Goal: Transaction & Acquisition: Purchase product/service

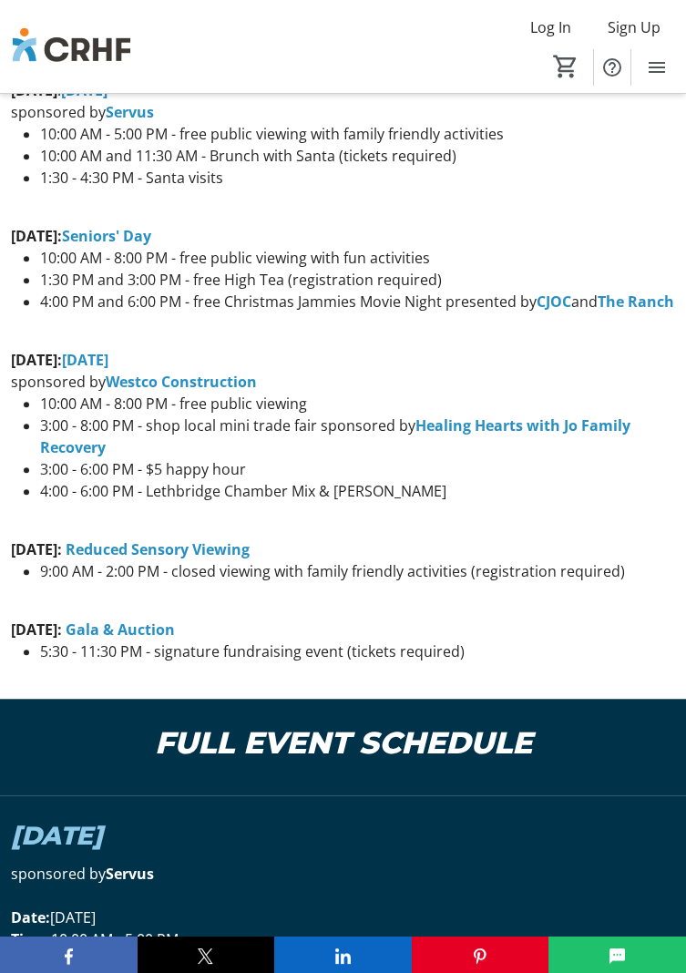
scroll to position [2473, 0]
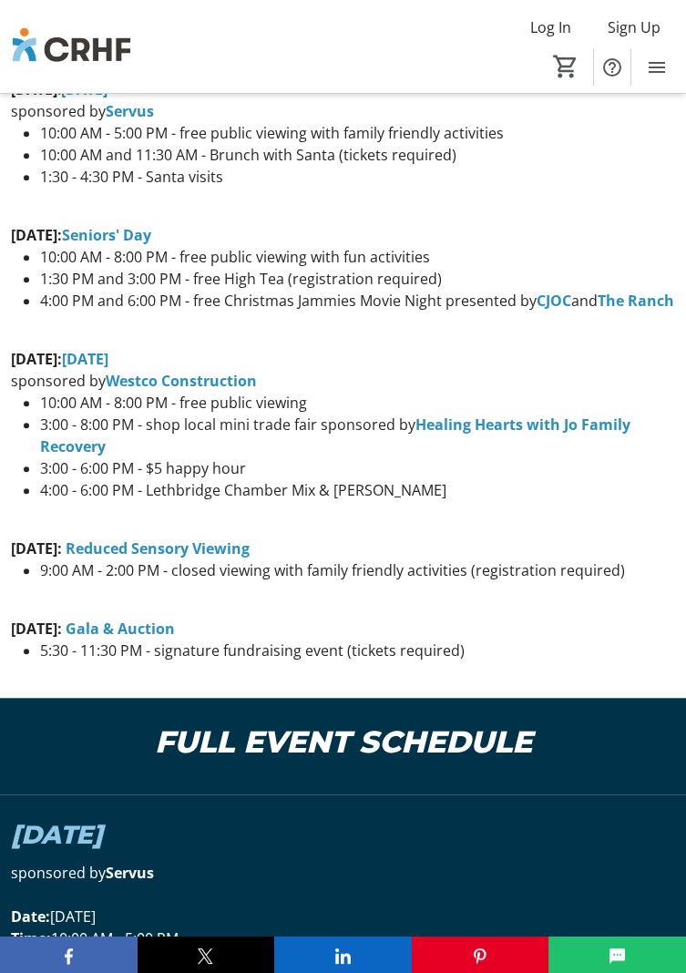
click at [175, 618] on strong "Gala & Auction" at bounding box center [120, 628] width 109 height 20
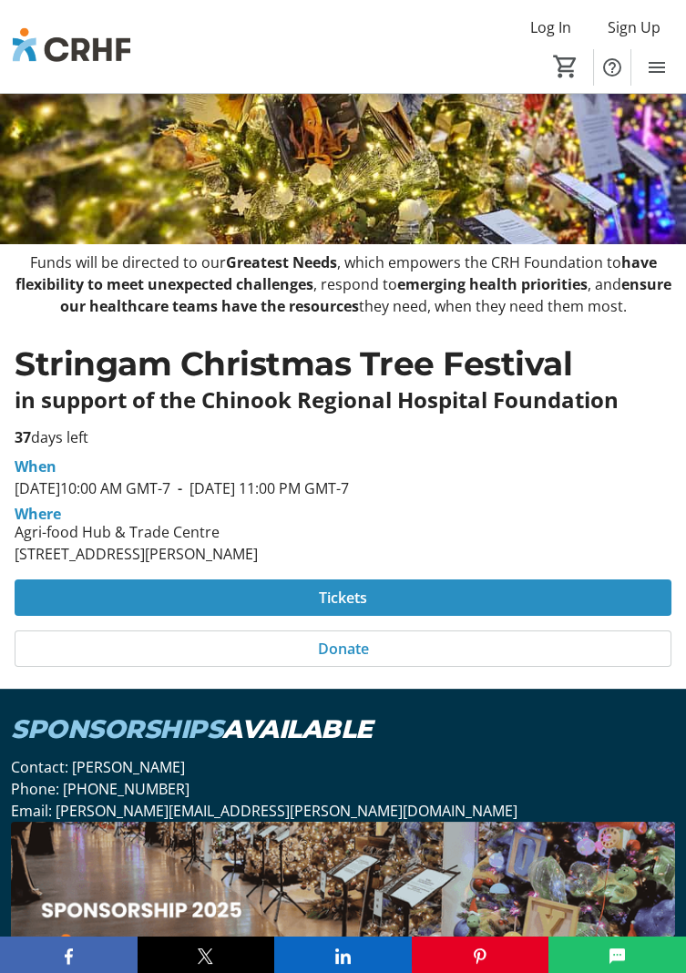
scroll to position [234, 0]
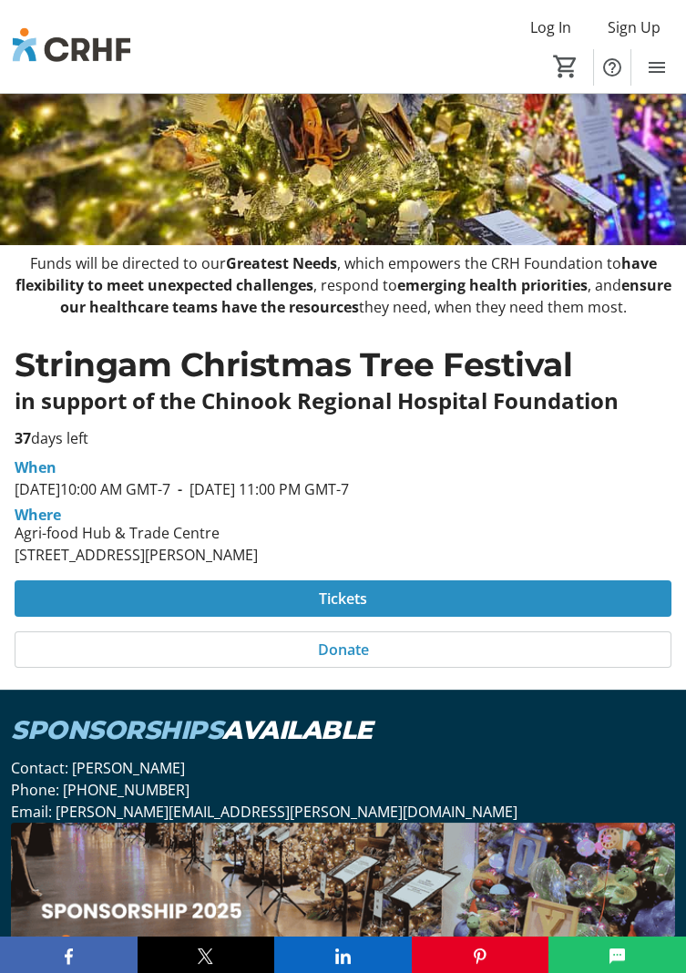
click at [373, 597] on span at bounding box center [343, 599] width 657 height 44
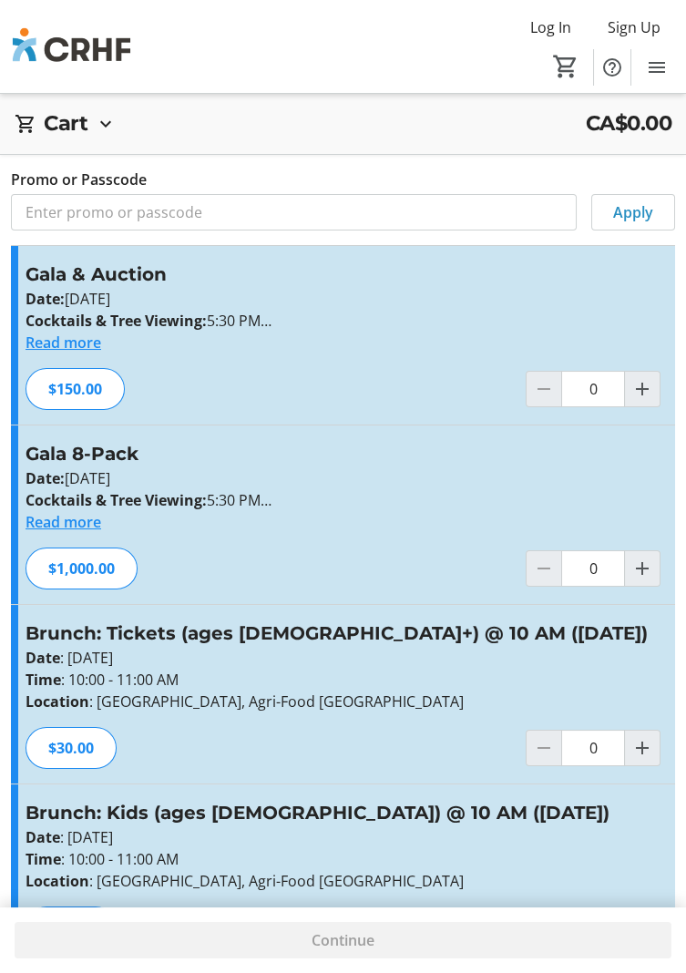
click at [49, 350] on button "Read more" at bounding box center [64, 343] width 76 height 22
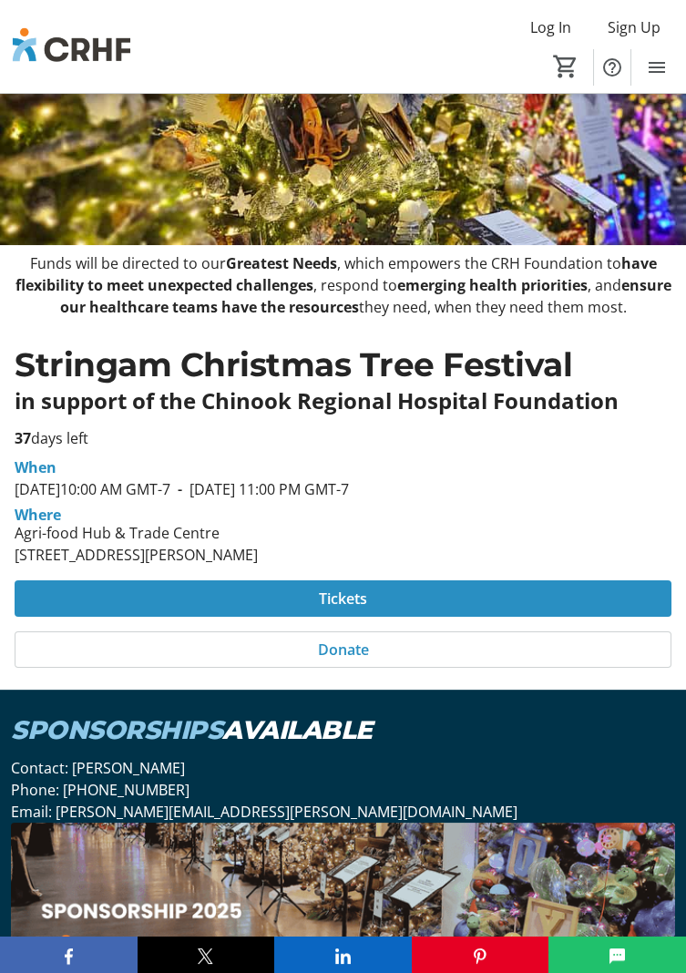
scroll to position [234, 0]
